Goal: Navigation & Orientation: Find specific page/section

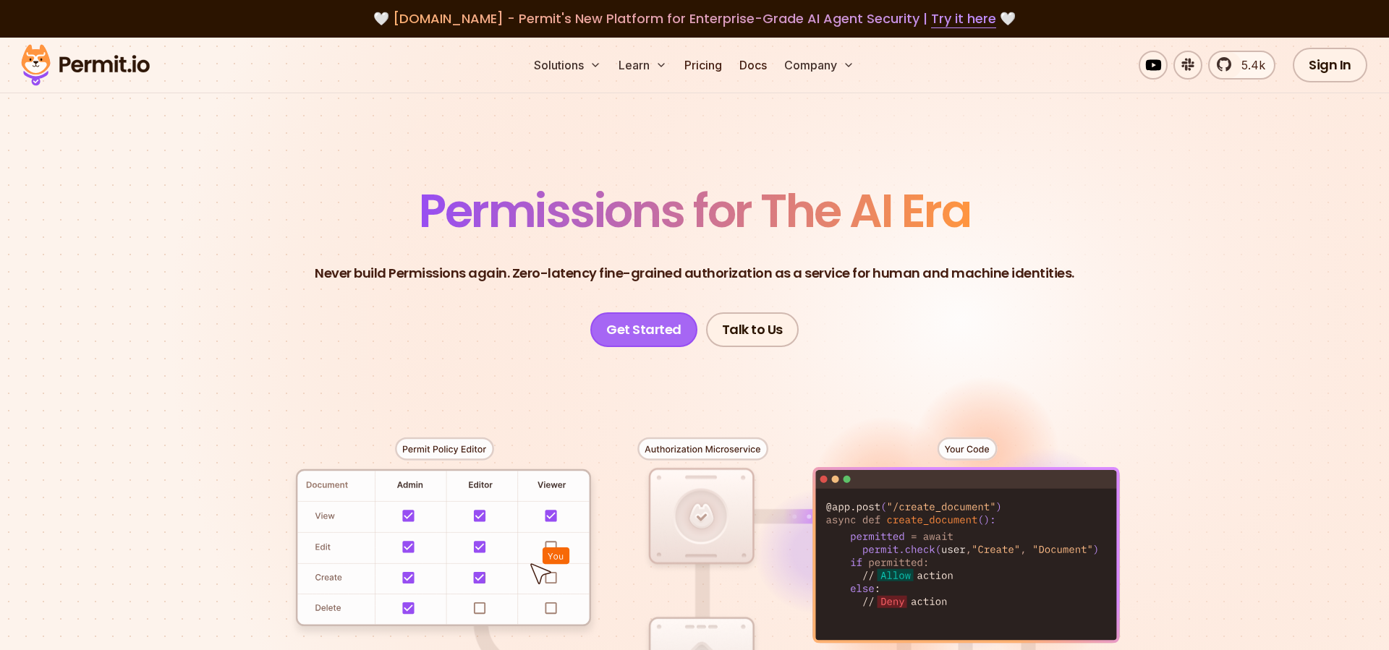
click at [624, 336] on link "Get Started" at bounding box center [643, 329] width 107 height 35
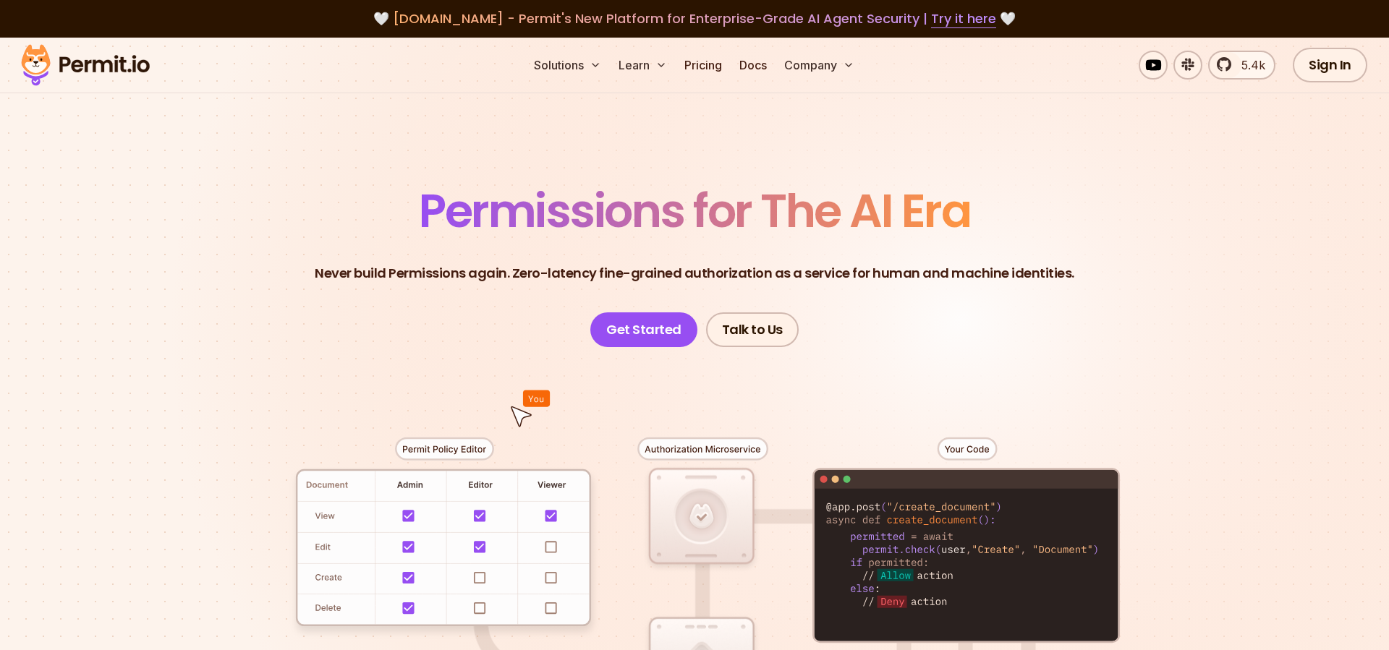
click at [746, 67] on link "Docs" at bounding box center [752, 65] width 39 height 29
